Goal: Transaction & Acquisition: Obtain resource

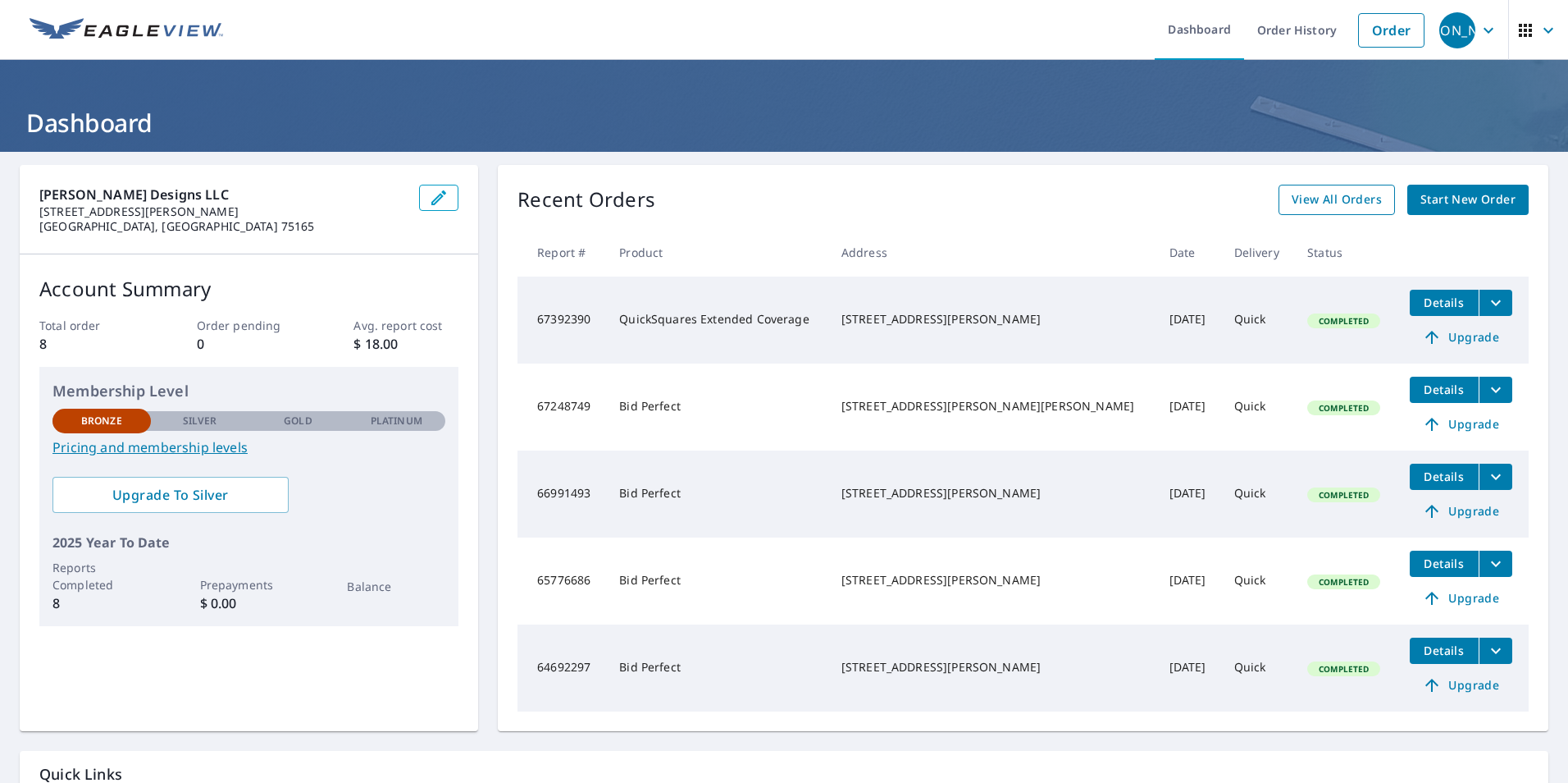
click at [1322, 200] on span "View All Orders" at bounding box center [1336, 199] width 90 height 21
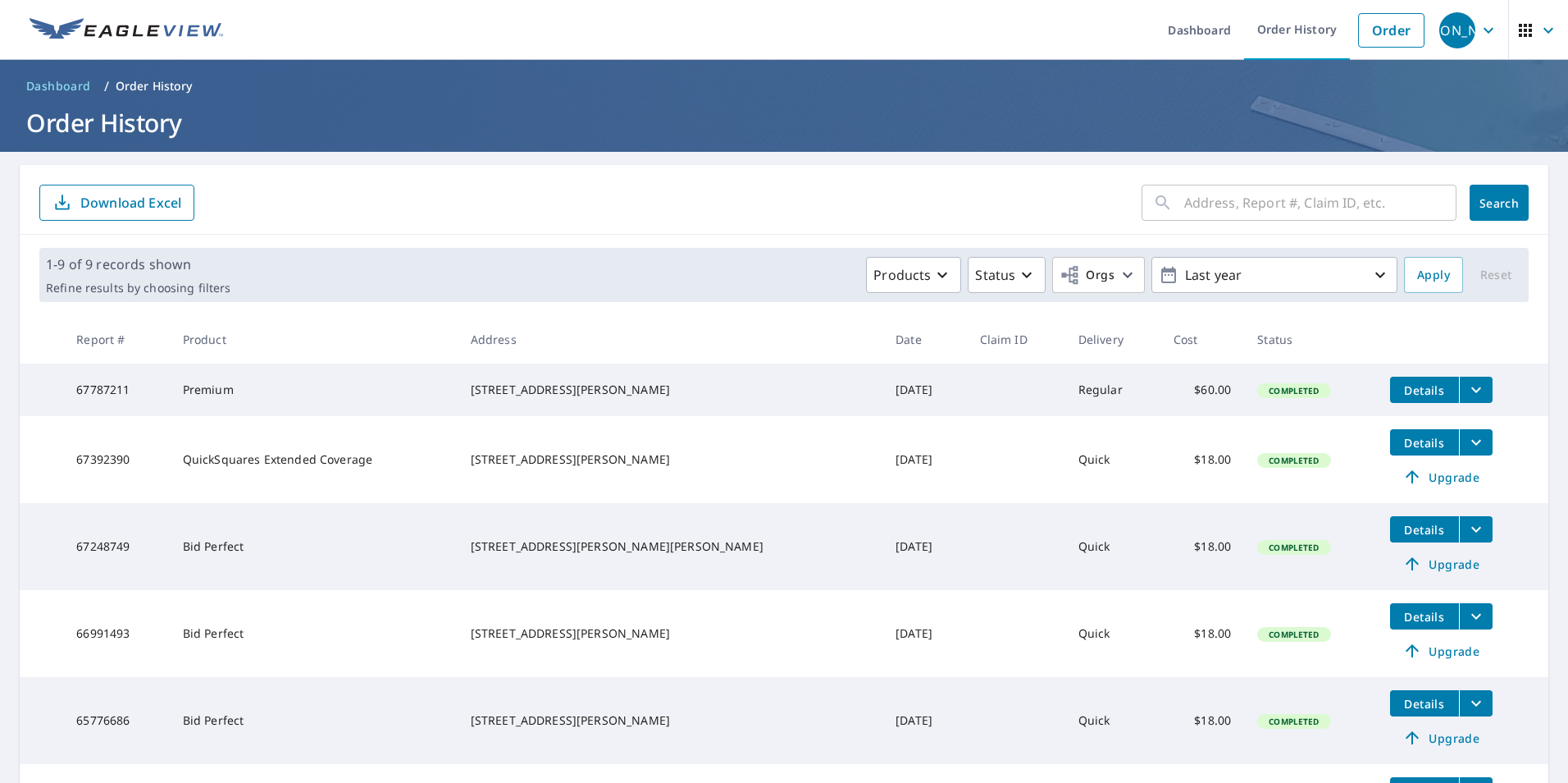
click at [1472, 390] on icon "filesDropdownBtn-67787211" at bounding box center [1476, 390] width 10 height 5
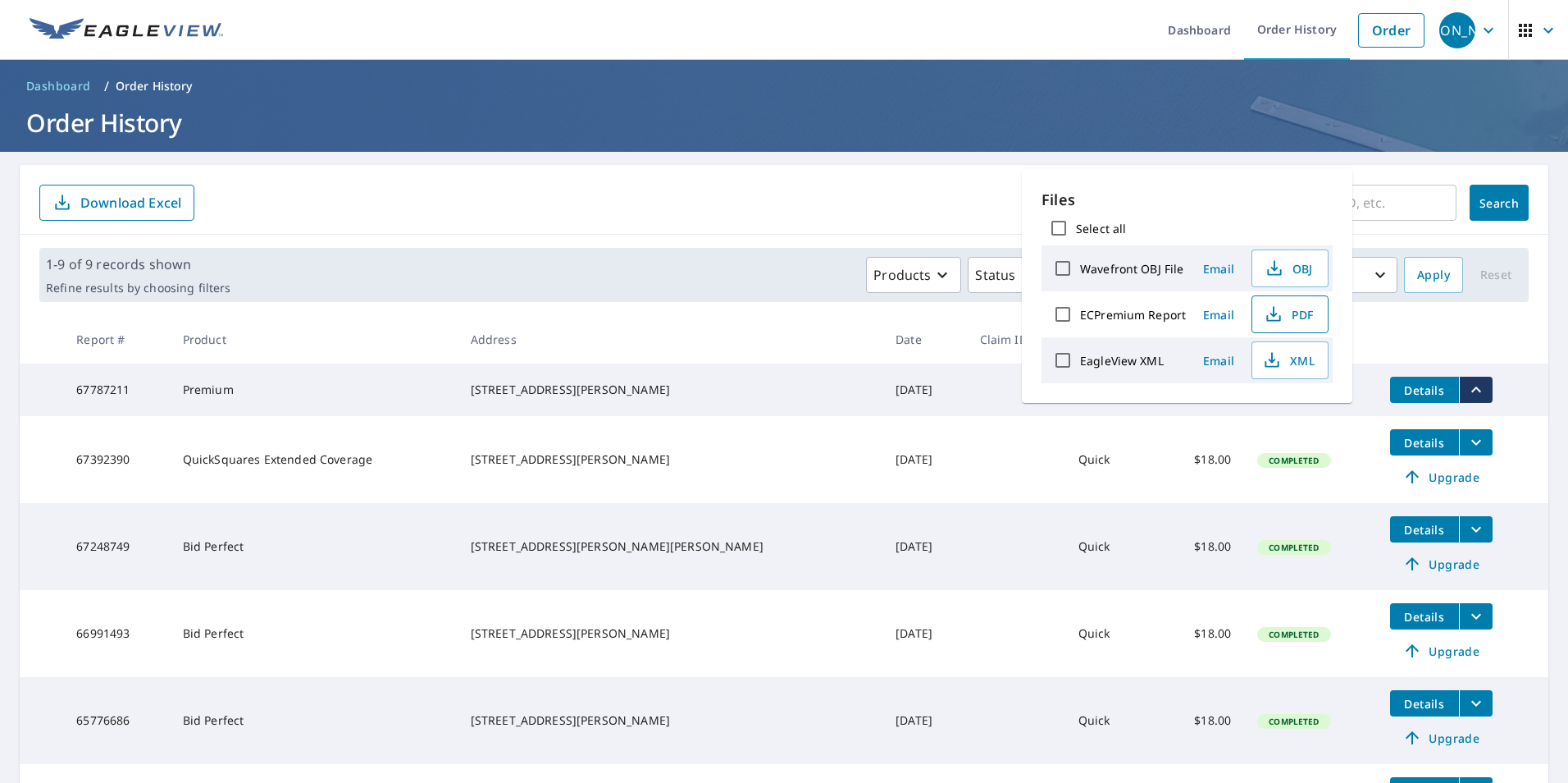
click at [1295, 311] on span "PDF" at bounding box center [1289, 315] width 53 height 20
